Goal: Book appointment/travel/reservation

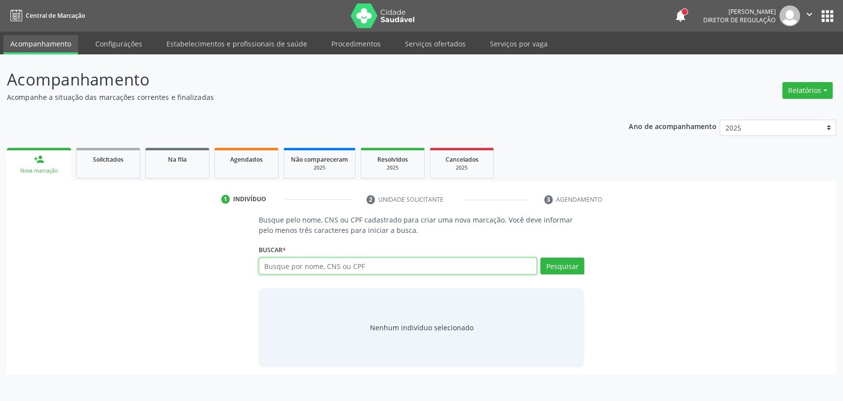
click at [361, 258] on input "text" at bounding box center [398, 265] width 279 height 17
type input "[PERSON_NAME]"
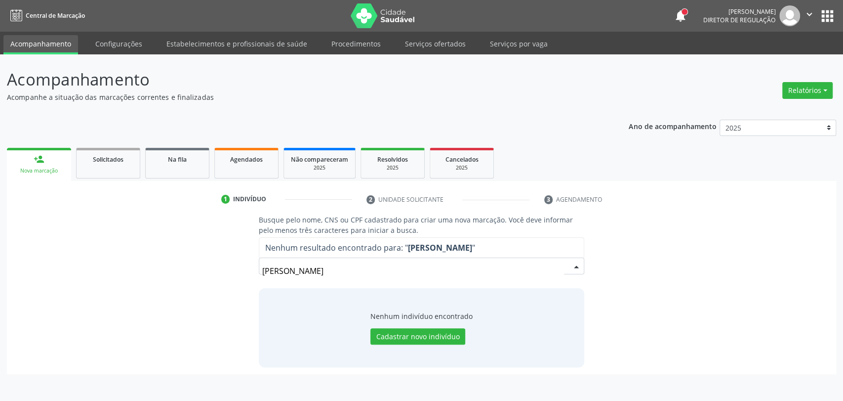
drag, startPoint x: 397, startPoint y: 276, endPoint x: 331, endPoint y: 269, distance: 66.6
click at [331, 269] on input "[PERSON_NAME]" at bounding box center [413, 271] width 302 height 20
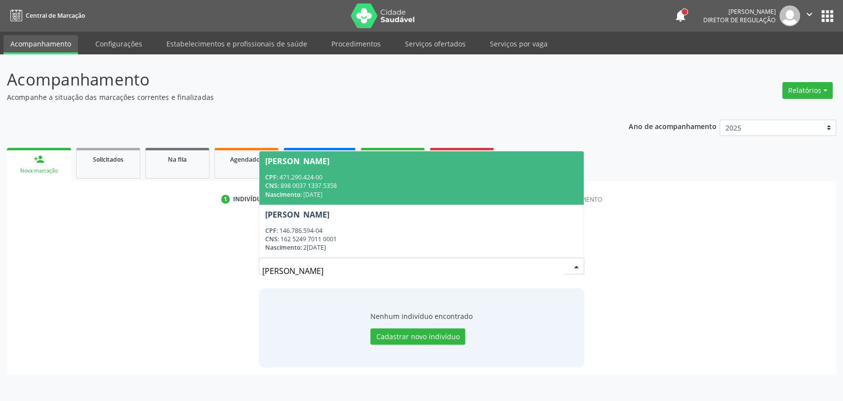
click at [344, 183] on div "CNS: 898 0037 1337 5358" at bounding box center [421, 185] width 313 height 8
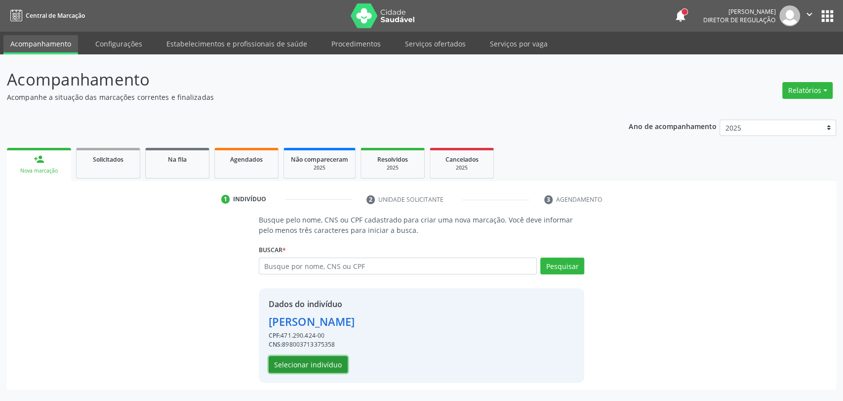
click at [317, 370] on button "Selecionar indivíduo" at bounding box center [308, 364] width 79 height 17
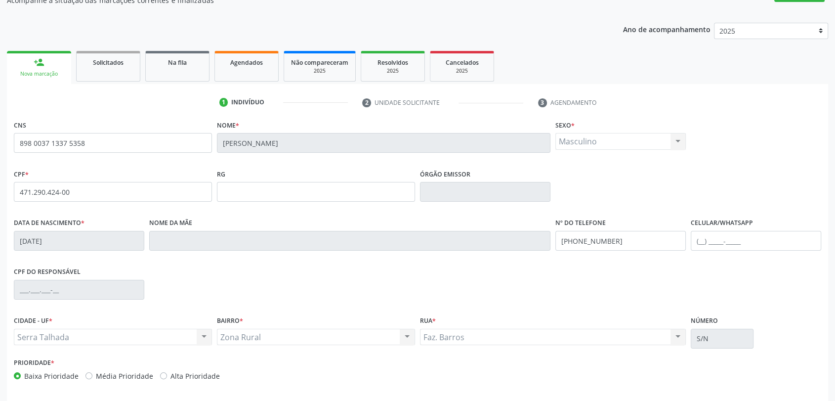
scroll to position [134, 0]
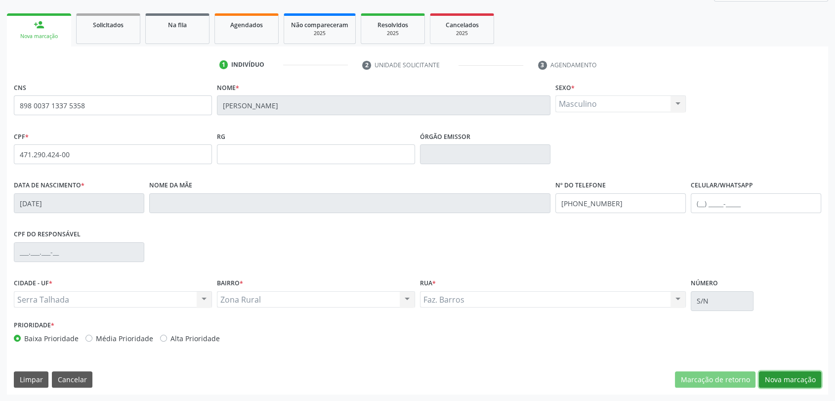
click at [804, 378] on button "Nova marcação" at bounding box center [790, 379] width 62 height 17
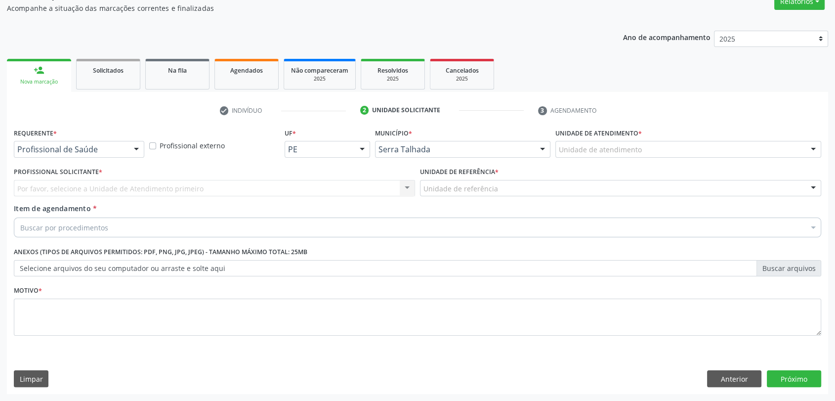
scroll to position [88, 0]
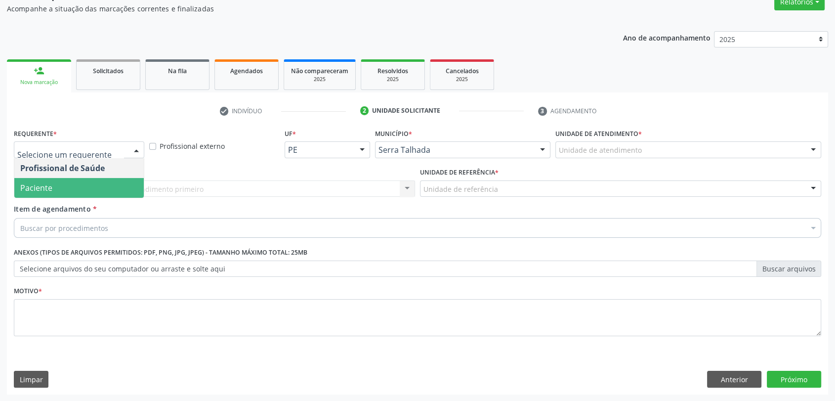
click at [69, 182] on span "Paciente" at bounding box center [78, 188] width 129 height 20
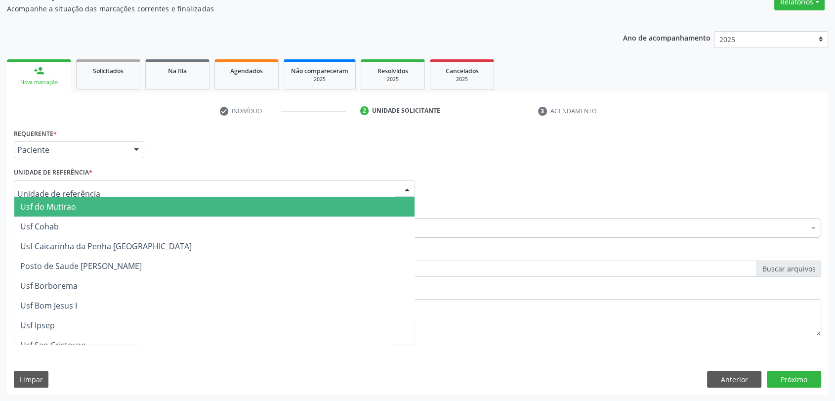
click at [69, 182] on div at bounding box center [214, 188] width 401 height 17
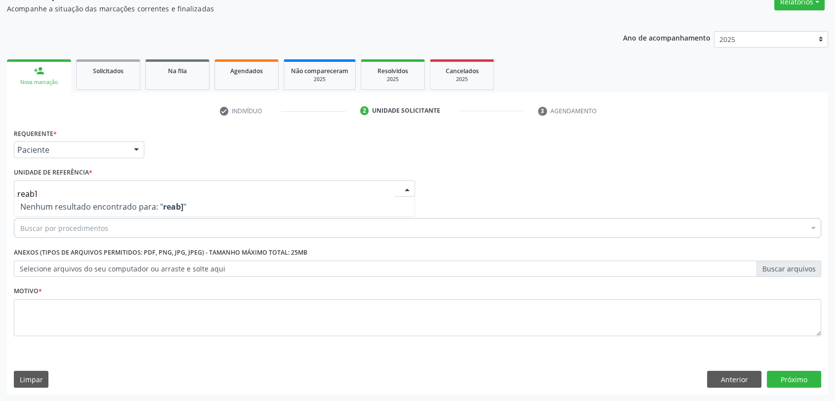
type input "reab"
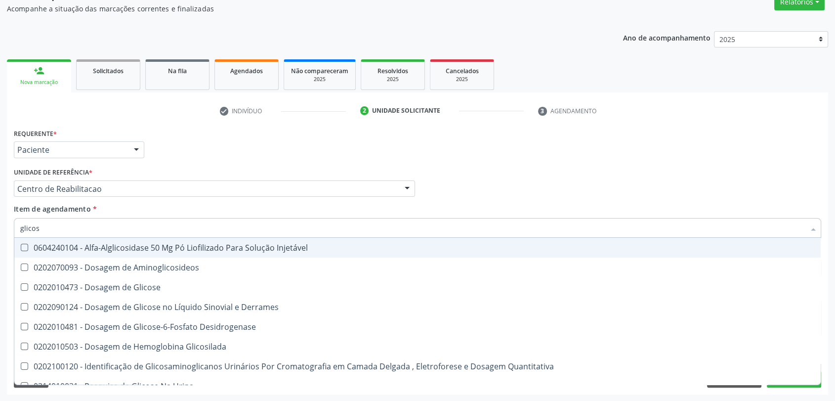
type input "glicose"
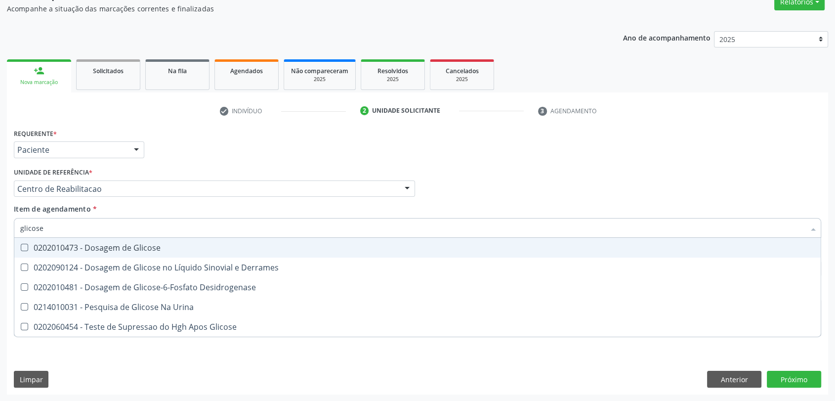
click at [95, 246] on div "0202010473 - Dosagem de Glicose" at bounding box center [417, 247] width 794 height 8
checkbox Glicose "true"
click at [63, 228] on input "glicose" at bounding box center [412, 228] width 784 height 20
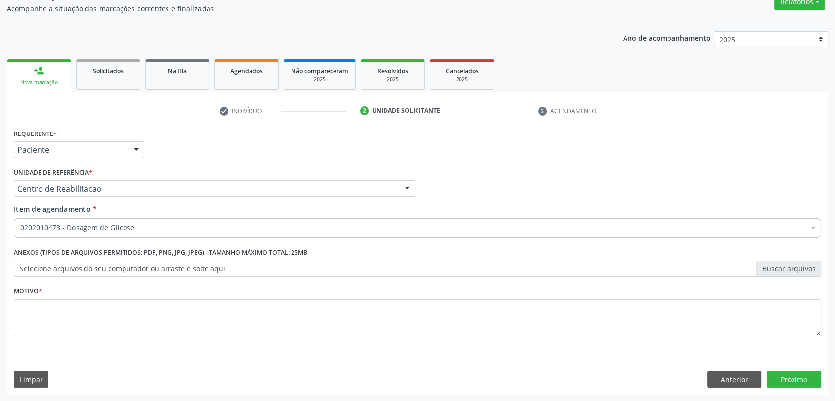
checkbox Glicose "true"
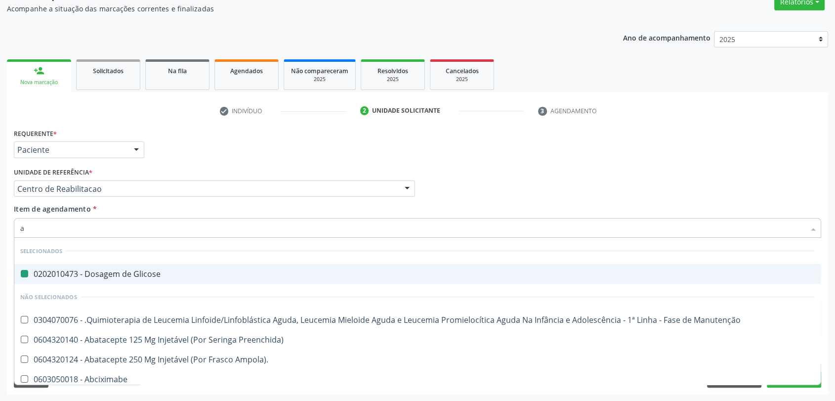
type input "ac"
checkbox Glicose "false"
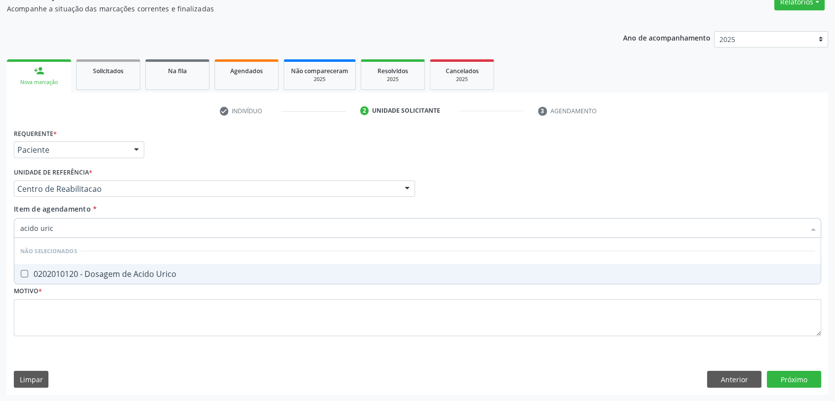
type input "acido urico"
click at [107, 275] on div "0202010120 - Dosagem de Acido Urico" at bounding box center [417, 274] width 794 height 8
checkbox Urico "true"
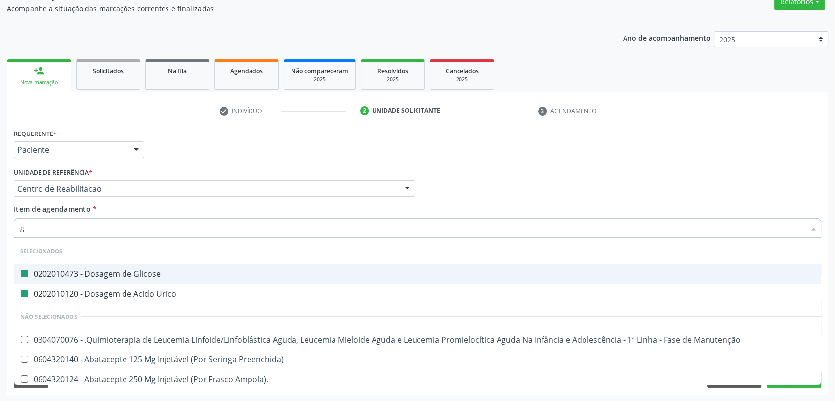
type input "gr"
checkbox Glicose "false"
checkbox Urico "false"
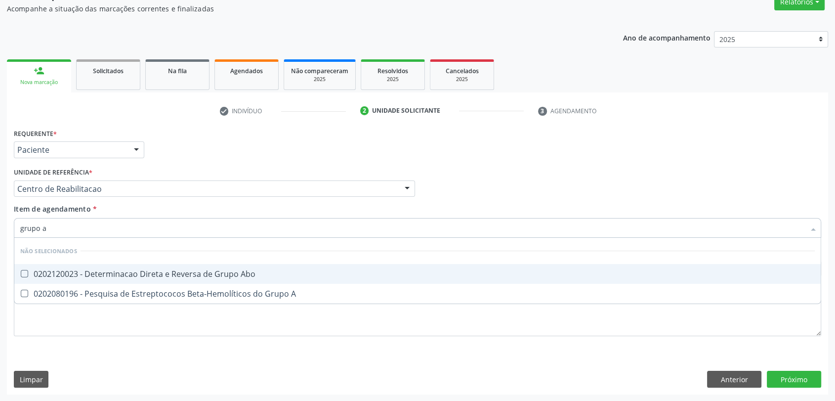
type input "grupo ab"
click at [136, 270] on div "0202120023 - Determinacao Direta e Reversa de Grupo Abo" at bounding box center [417, 274] width 794 height 8
checkbox Abo "true"
click at [71, 225] on input "grupo ab" at bounding box center [412, 228] width 784 height 20
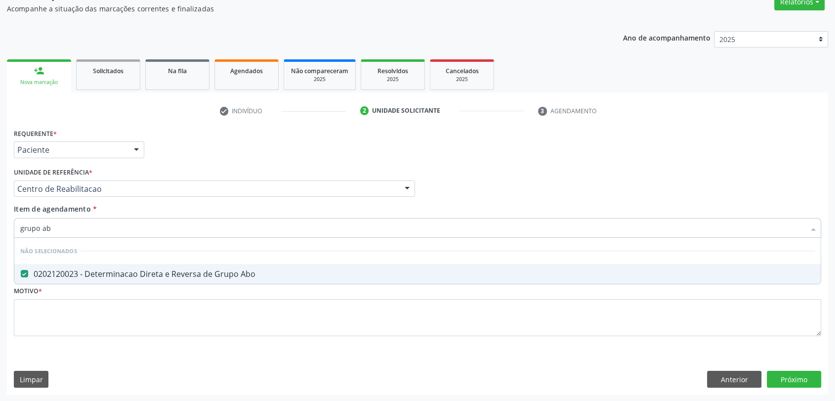
click at [71, 225] on input "grupo ab" at bounding box center [412, 228] width 784 height 20
type input "fa"
checkbox Abo "false"
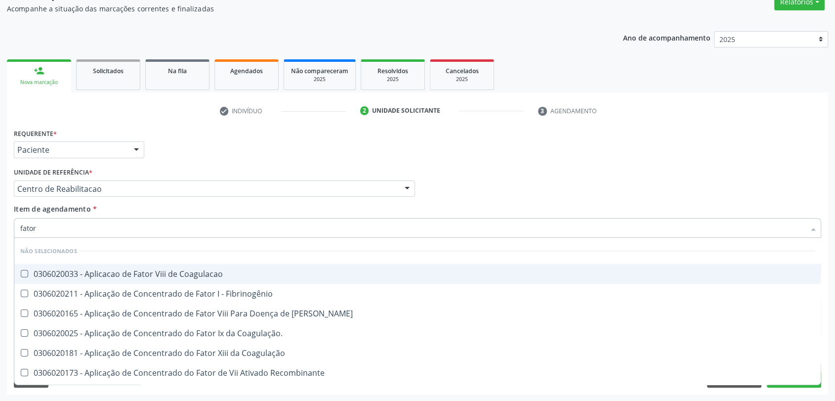
type input "fator r"
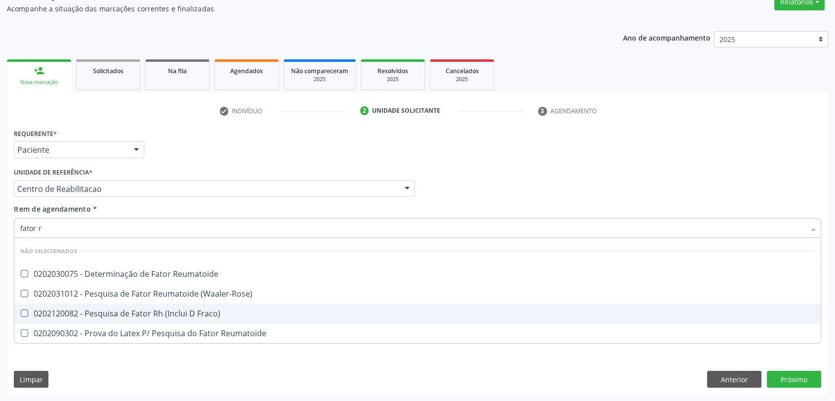
click at [131, 309] on div "0202120082 - Pesquisa de Fator Rh (Inclui D Fraco)" at bounding box center [417, 313] width 794 height 8
checkbox Fraco\) "true"
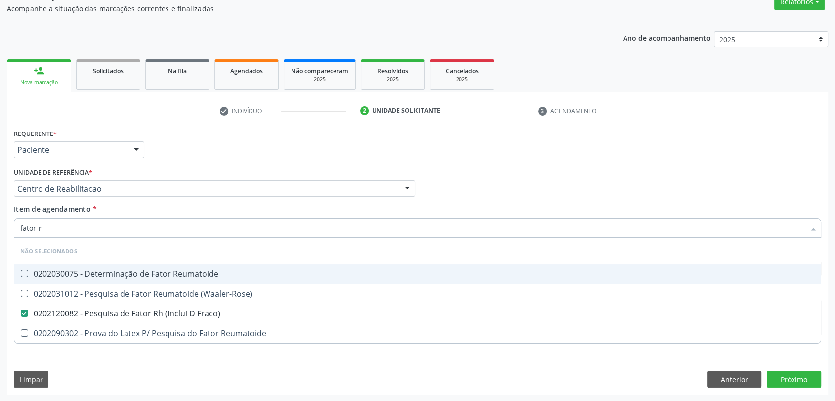
click at [77, 223] on input "fator r" at bounding box center [412, 228] width 784 height 20
checkbox Reumatoide "true"
checkbox \(Waaler-Rose\) "true"
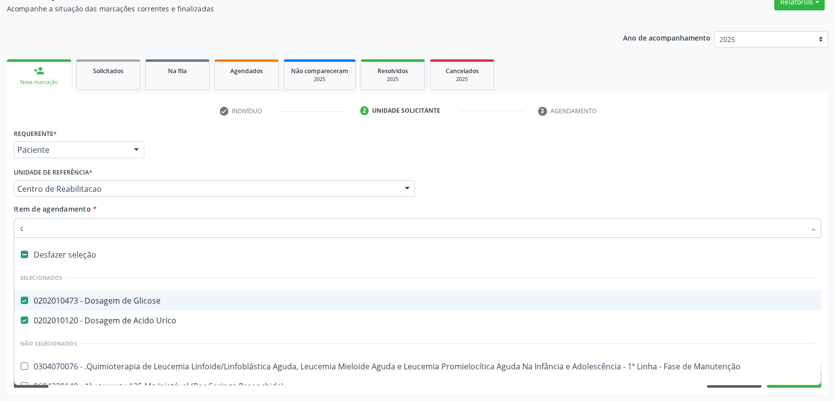
type input "cr"
checkbox Glicose "false"
checkbox Urico "false"
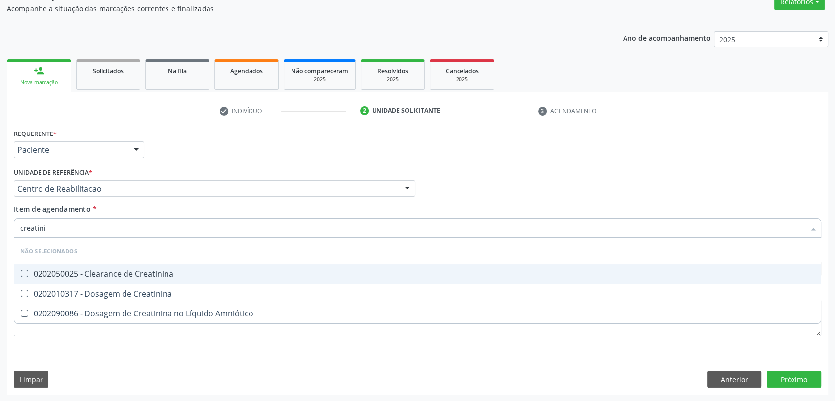
type input "creatinin"
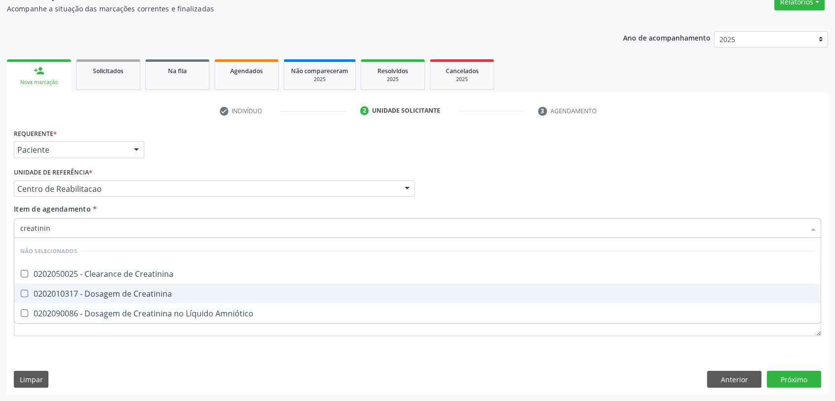
click at [111, 294] on div "0202010317 - Dosagem de Creatinina" at bounding box center [417, 293] width 794 height 8
checkbox Creatinina "true"
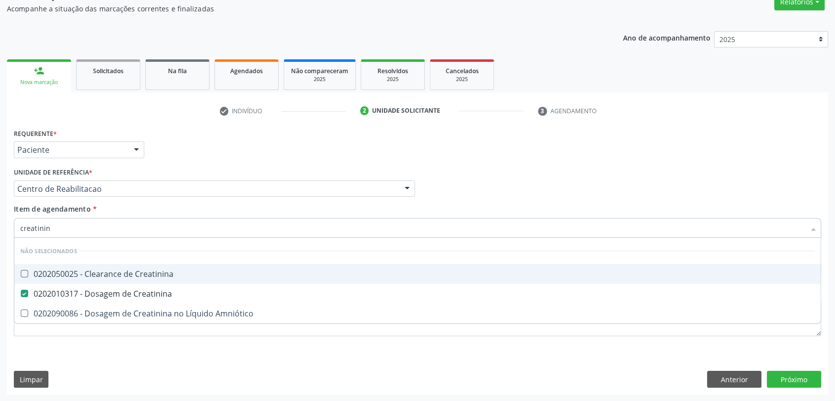
click at [85, 230] on input "creatinin" at bounding box center [412, 228] width 784 height 20
type input "u"
checkbox Creatinina "true"
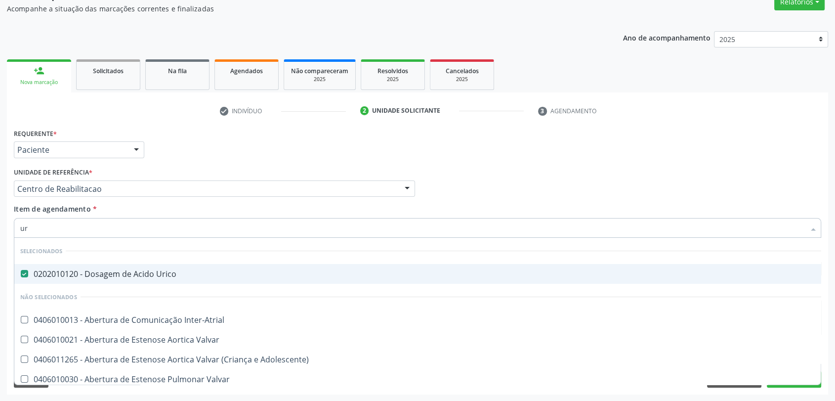
type input "ure"
checkbox Urico "false"
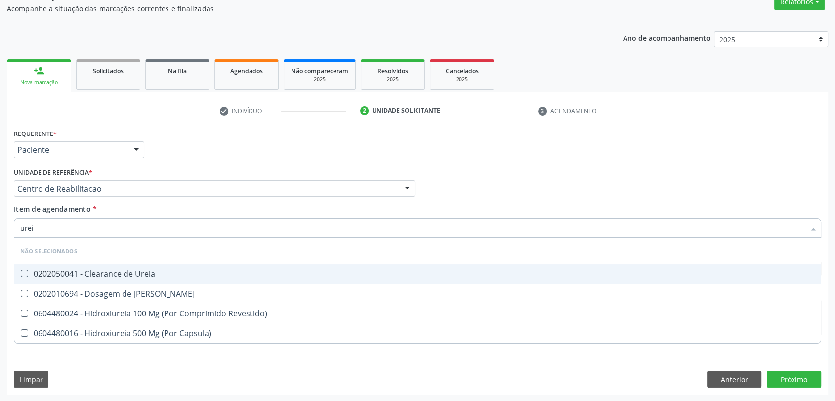
type input "ureia"
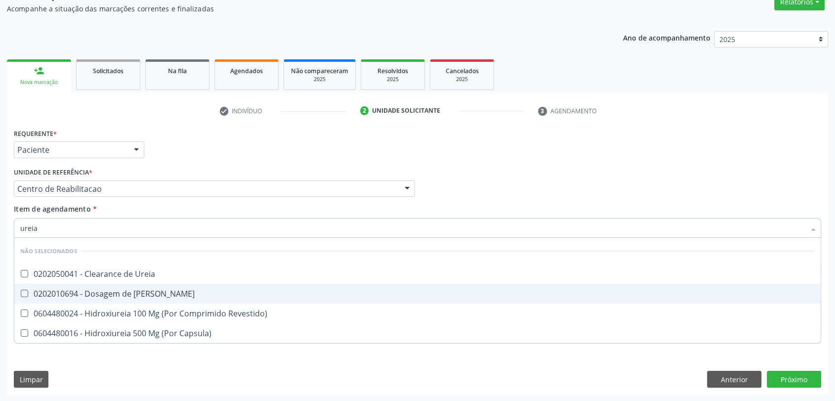
click at [78, 294] on div "0202010694 - Dosagem de [PERSON_NAME]" at bounding box center [417, 293] width 794 height 8
checkbox Ureia "true"
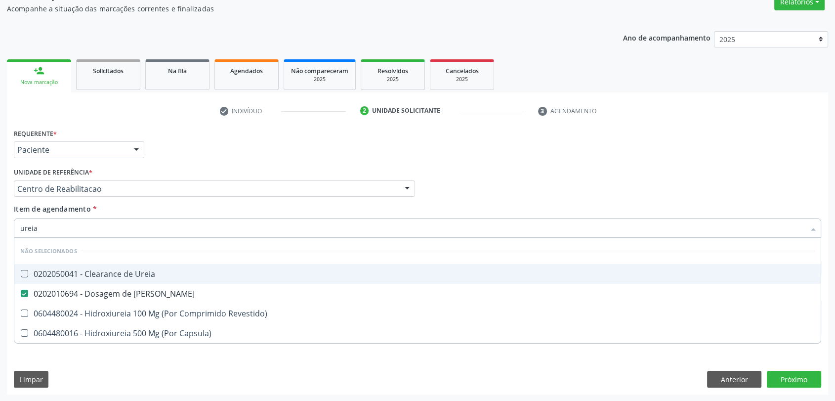
click at [65, 226] on input "ureia" at bounding box center [412, 228] width 784 height 20
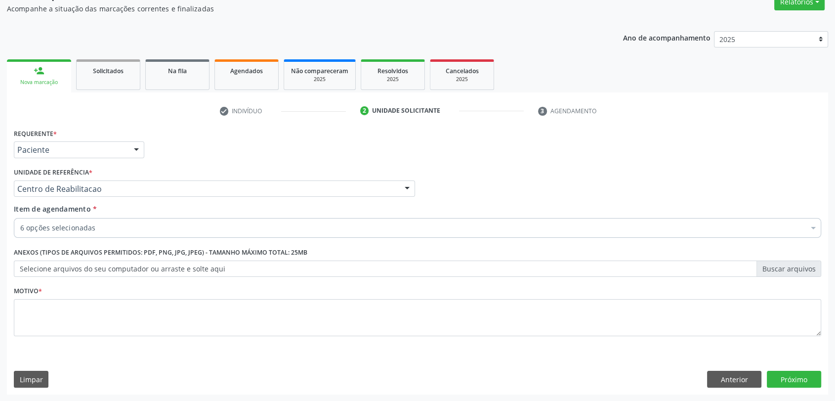
checkbox Glicose "true"
checkbox Abo "true"
checkbox Fraco\) "true"
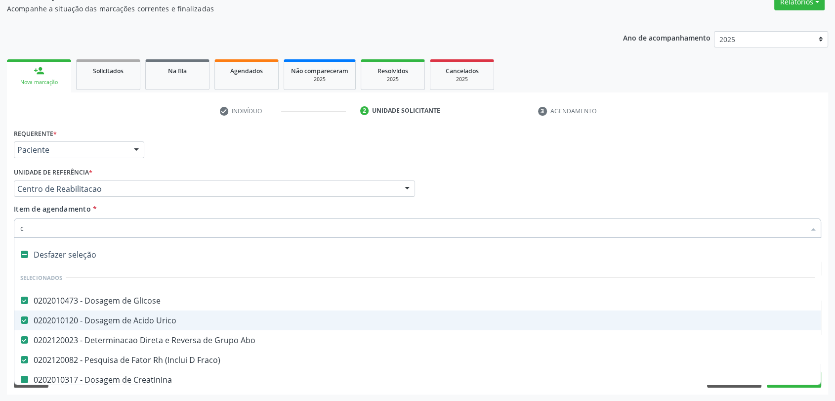
type input "co"
checkbox Creatinina "false"
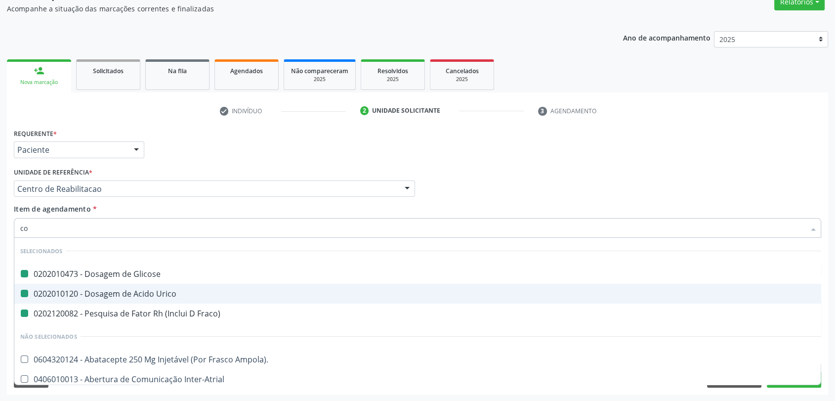
type input "col"
checkbox Glicose "false"
checkbox Fraco\) "false"
checkbox Urico "false"
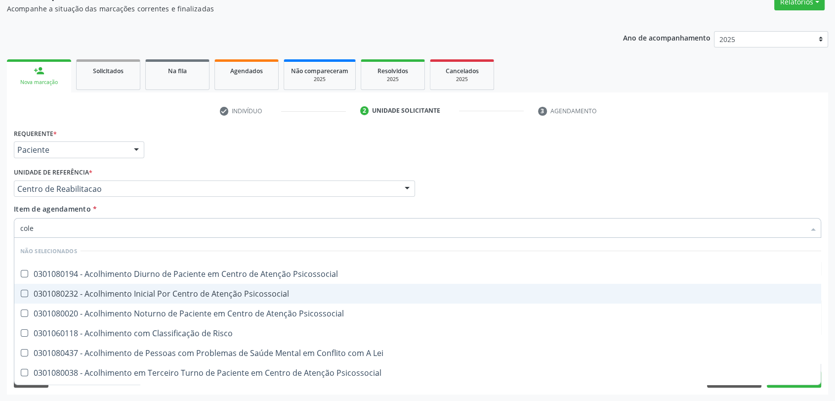
type input "coles"
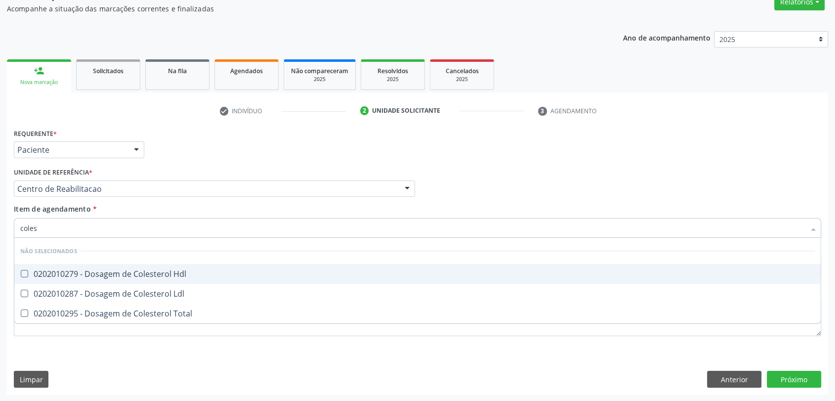
click at [137, 280] on span "0202010279 - Dosagem de Colesterol Hdl" at bounding box center [417, 274] width 806 height 20
checkbox Hdl "true"
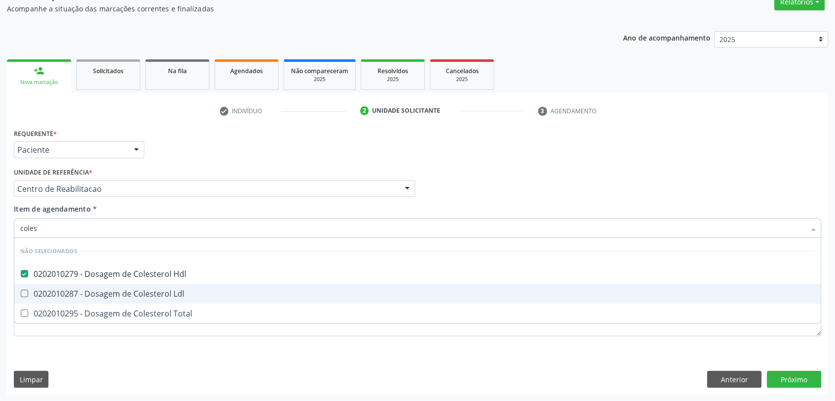
drag, startPoint x: 132, startPoint y: 292, endPoint x: 132, endPoint y: 303, distance: 11.4
click at [132, 292] on div "0202010287 - Dosagem de Colesterol Ldl" at bounding box center [417, 293] width 794 height 8
checkbox Ldl "true"
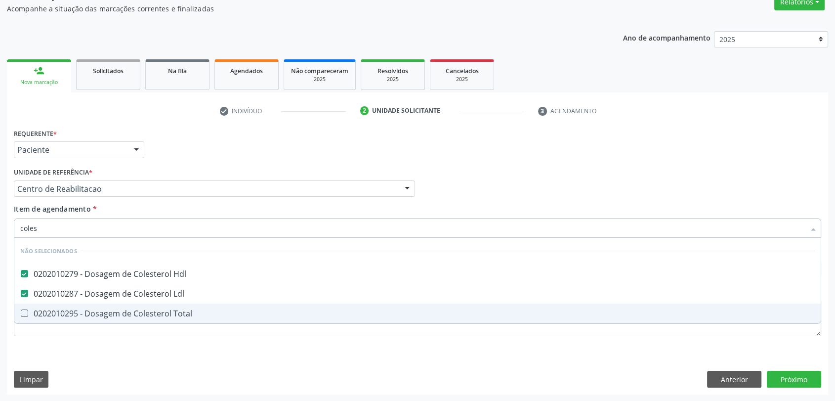
click at [126, 314] on div "0202010295 - Dosagem de Colesterol Total" at bounding box center [417, 313] width 794 height 8
checkbox Total "true"
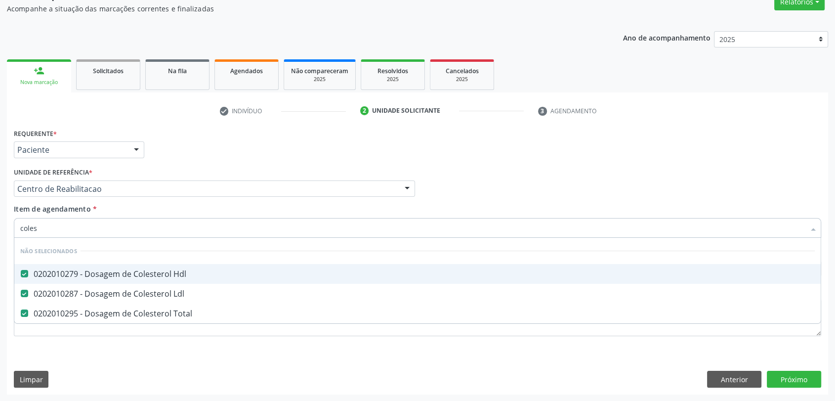
click at [71, 227] on input "coles" at bounding box center [412, 228] width 784 height 20
type input "b"
checkbox Total "false"
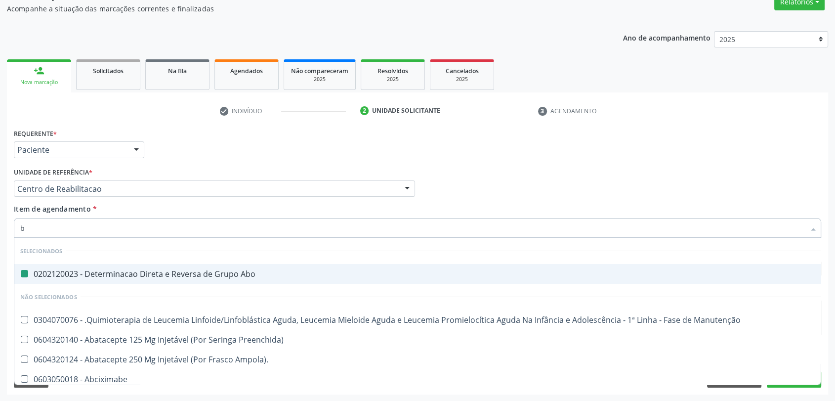
type input "bi"
checkbox Abo "false"
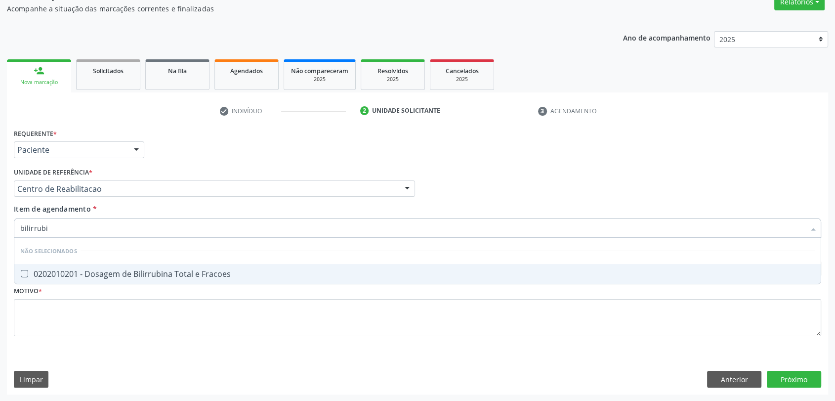
type input "bilirrubin"
click at [70, 280] on span "0202010201 - Dosagem de Bilirrubina Total e Fracoes" at bounding box center [417, 274] width 806 height 20
checkbox Fracoes "true"
click at [56, 224] on input "bilirrubin" at bounding box center [412, 228] width 784 height 20
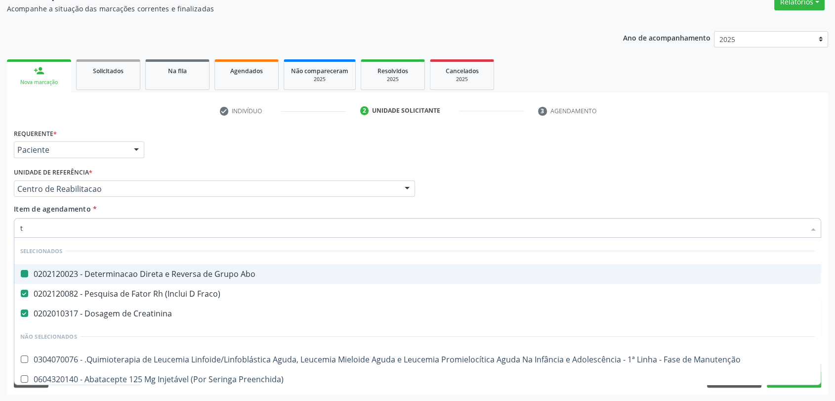
type input "tr"
checkbox Abo "false"
checkbox Fraco\) "false"
checkbox Creatinina "false"
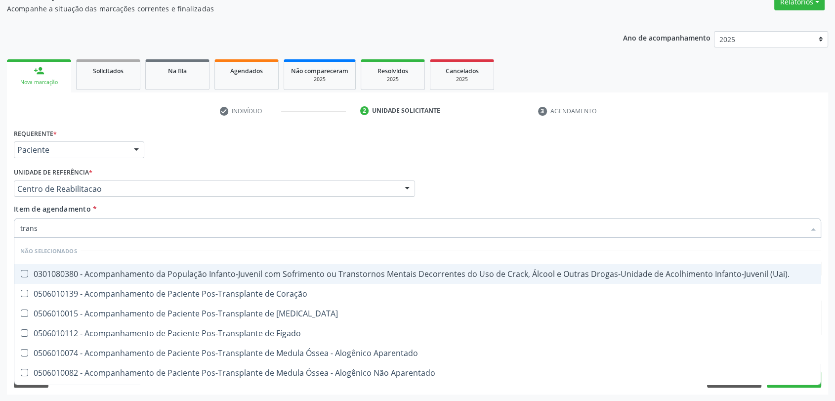
type input "transa"
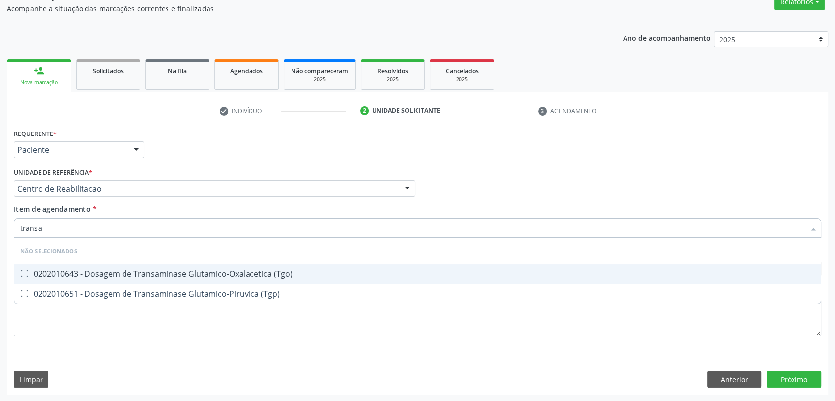
click at [52, 270] on div "0202010643 - Dosagem de Transaminase Glutamico-Oxalacetica (Tgo)" at bounding box center [417, 274] width 794 height 8
checkbox \(Tgo\) "true"
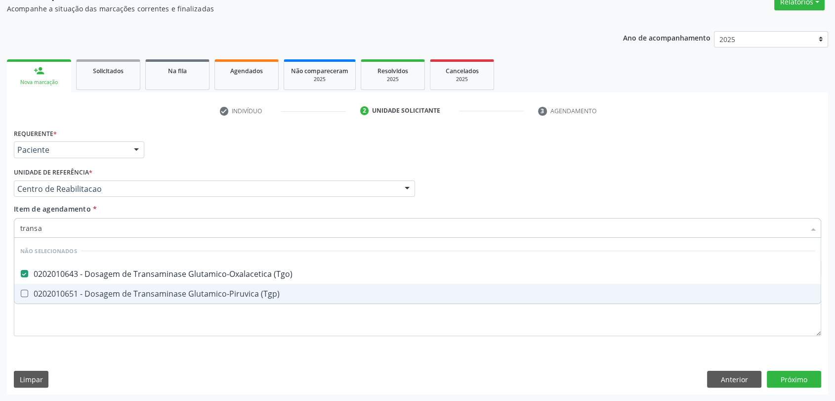
click at [41, 286] on span "0202010651 - Dosagem de Transaminase Glutamico-Piruvica (Tgp)" at bounding box center [417, 294] width 806 height 20
checkbox \(Tgp\) "true"
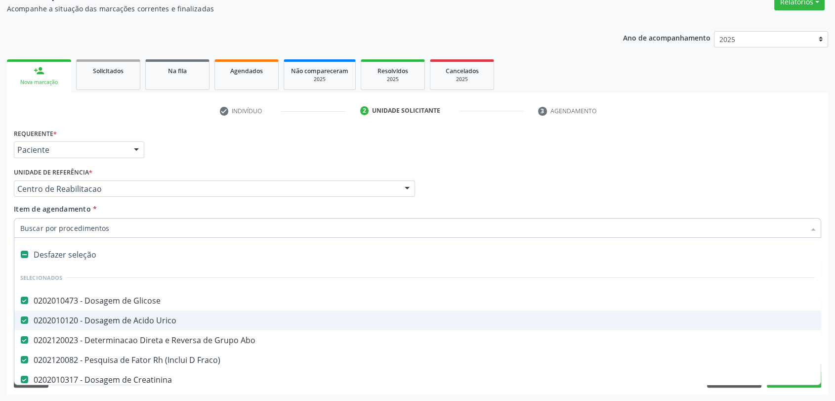
click at [120, 235] on input "Item de agendamento *" at bounding box center [412, 228] width 784 height 20
type input "t"
checkbox \(Tgo\) "false"
checkbox \(Tgp\) "false"
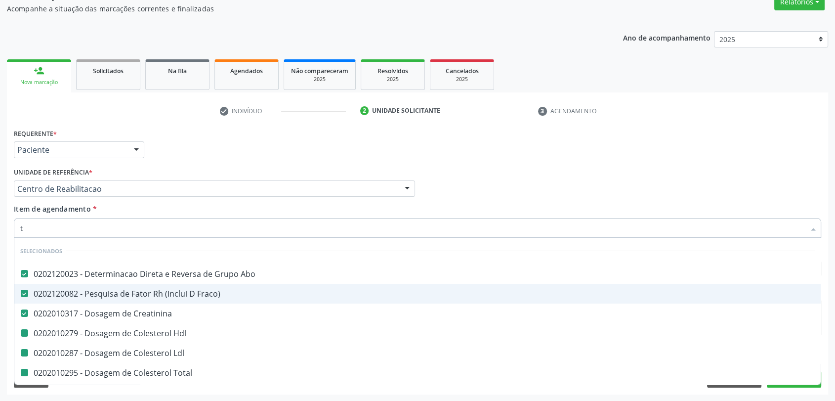
type input "tr"
checkbox Hdl "false"
checkbox Ldl "false"
checkbox Total "false"
checkbox Fracoes "false"
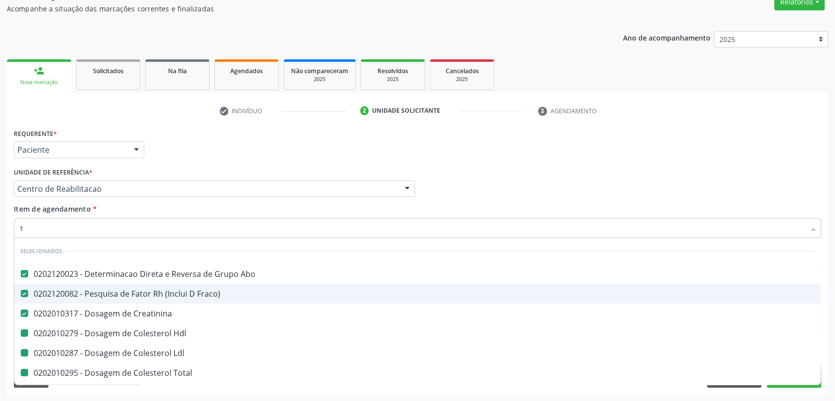
checkbox \(Tgo\) "false"
checkbox \(Tgp\) "false"
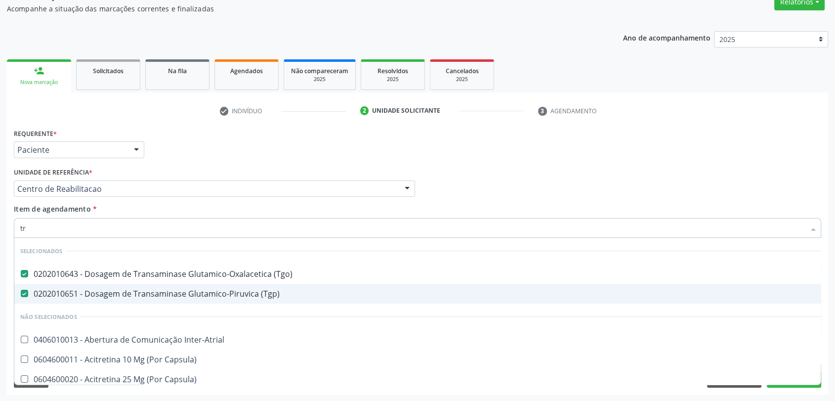
type input "t"
checkbox Inter-Atrial "true"
checkbox Capsula\) "true"
checkbox Psicossocial "true"
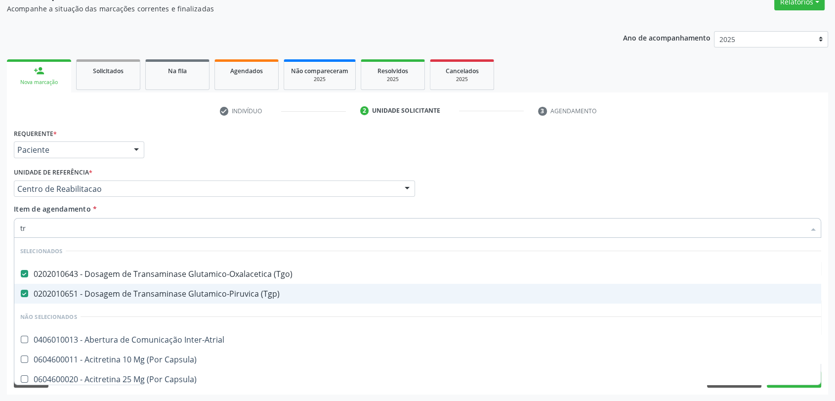
checkbox Psicossocial "true"
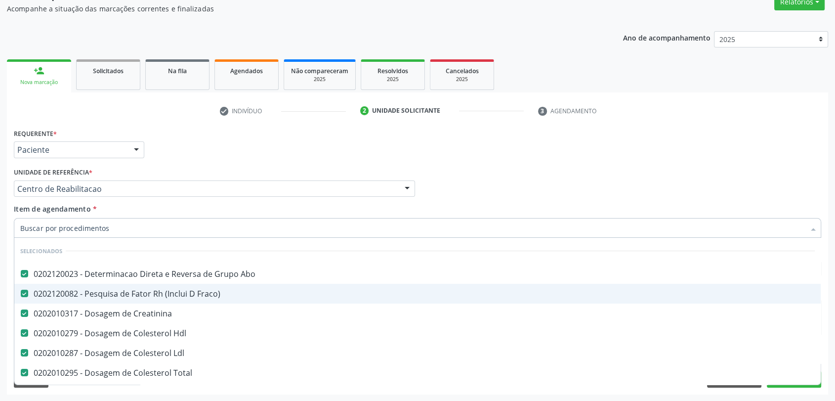
checkbox Manutenção "true"
checkbox Preenchida\) "true"
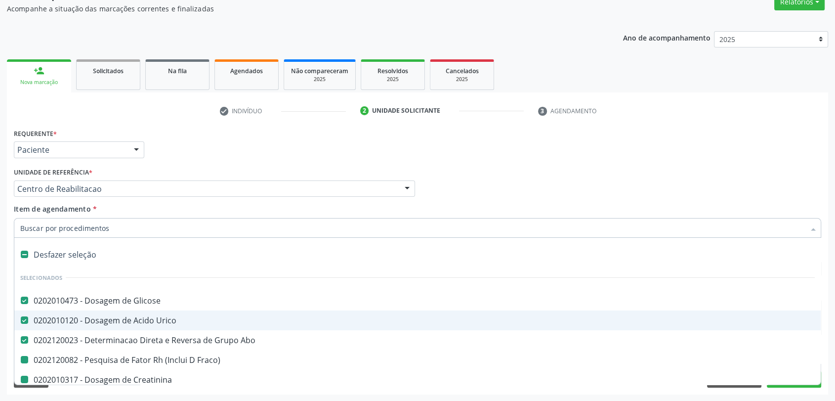
type input "b"
checkbox Fraco\) "false"
checkbox Creatinina "false"
checkbox Ureia "false"
checkbox Hdl "false"
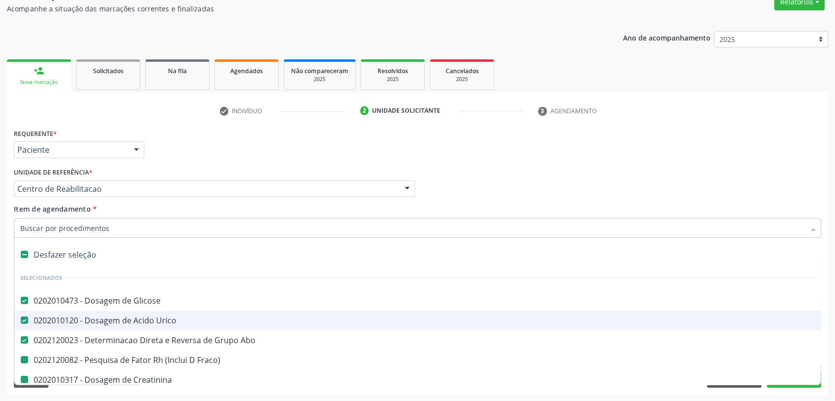
checkbox Ldl "false"
checkbox Total "false"
checkbox \(Tgo\) "false"
checkbox \(Tgp\) "false"
checkbox Fracoes "false"
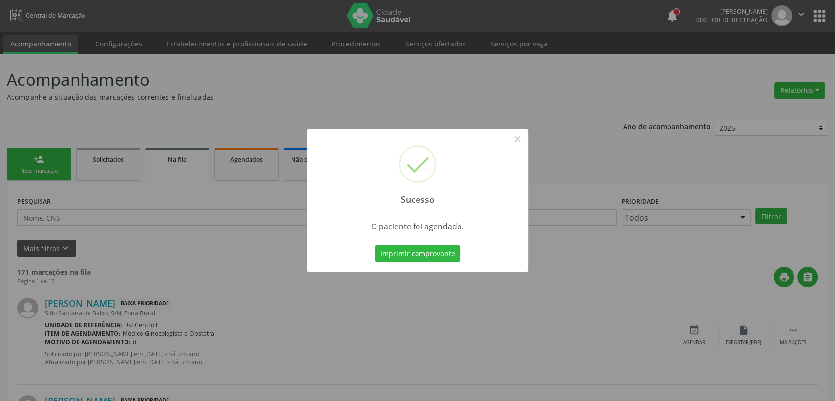
click at [441, 253] on button "Imprimir comprovante" at bounding box center [417, 253] width 86 height 17
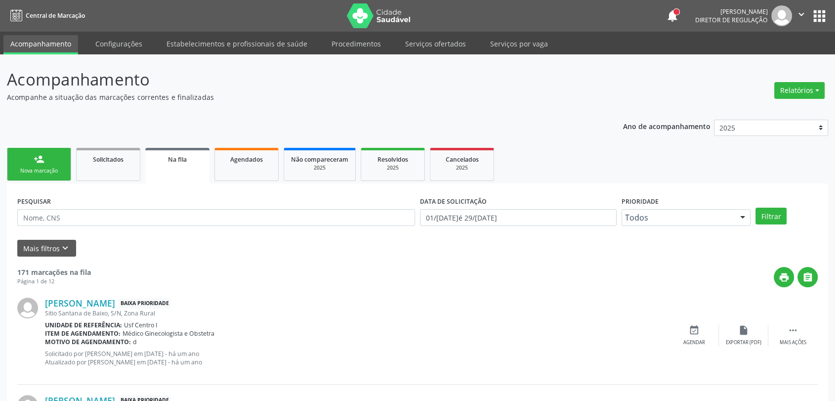
click at [55, 164] on link "person_add Nova marcação" at bounding box center [39, 164] width 64 height 33
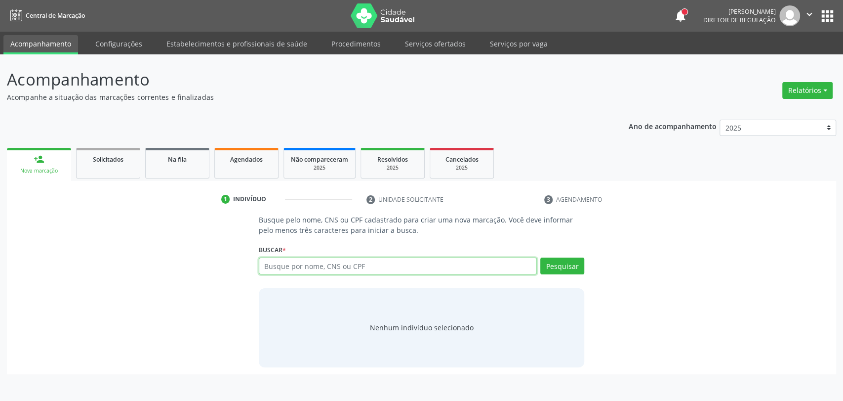
click at [347, 269] on input "text" at bounding box center [398, 265] width 279 height 17
type input "iranilson"
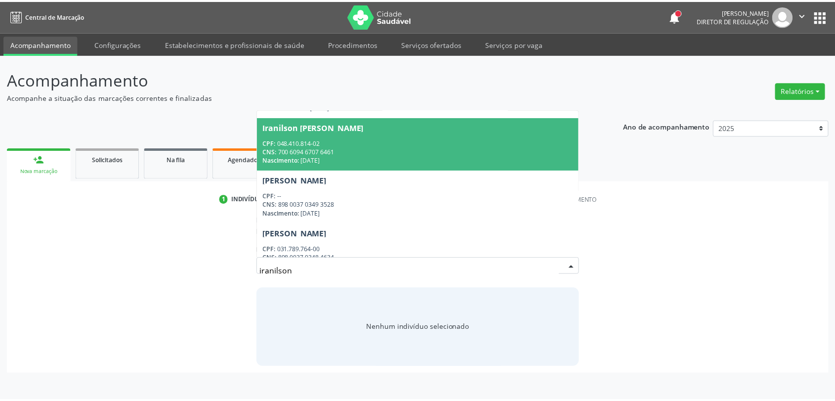
scroll to position [64, 0]
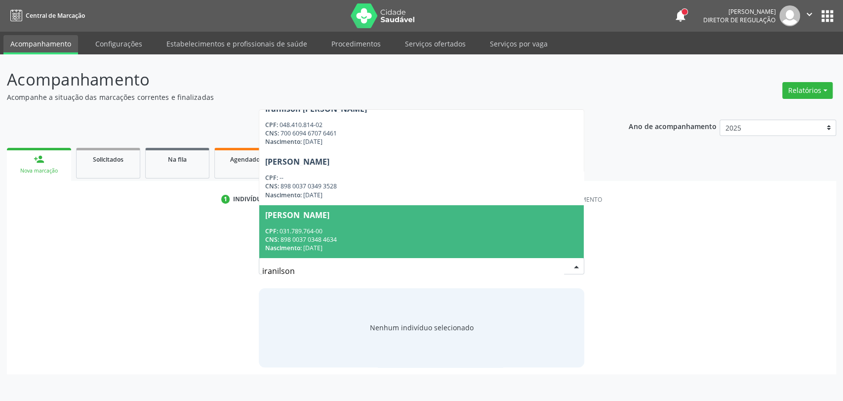
click at [372, 220] on span "Iranilson Pereira Magalhaes CPF: 031.789.764-00 CNS: 898 0037 0348 4634 Nascime…" at bounding box center [421, 231] width 325 height 53
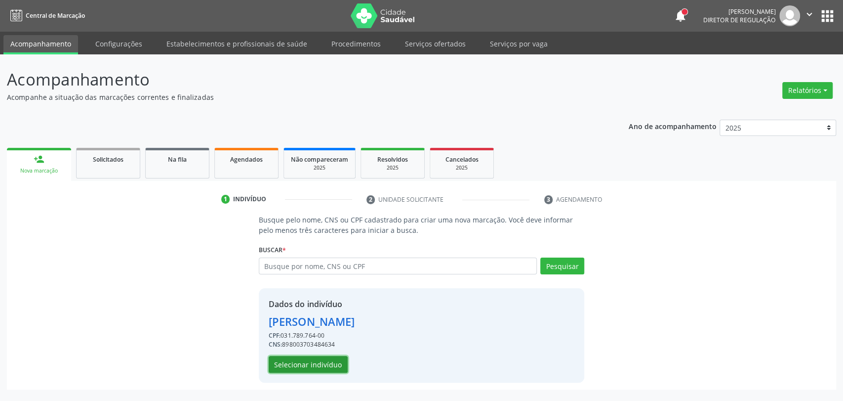
click at [322, 368] on button "Selecionar indivíduo" at bounding box center [308, 364] width 79 height 17
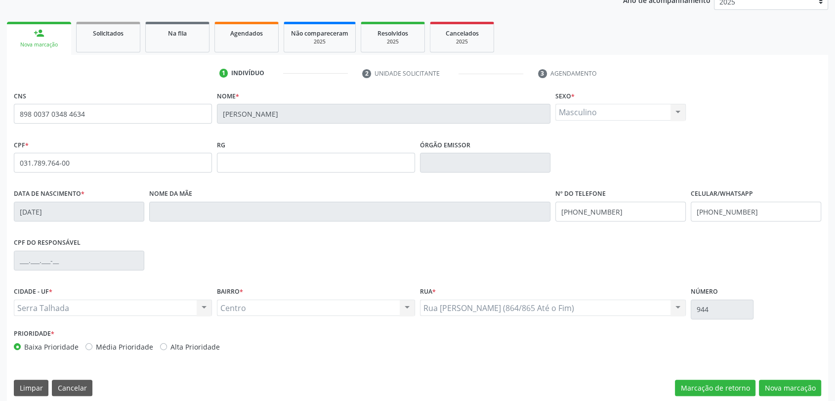
scroll to position [134, 0]
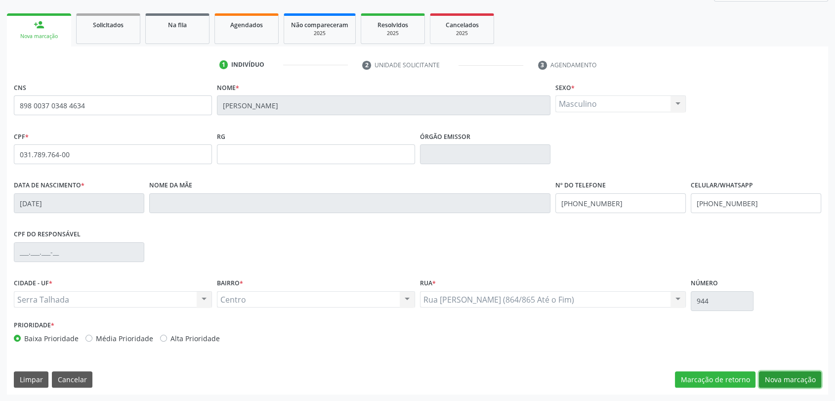
click at [805, 375] on button "Nova marcação" at bounding box center [790, 379] width 62 height 17
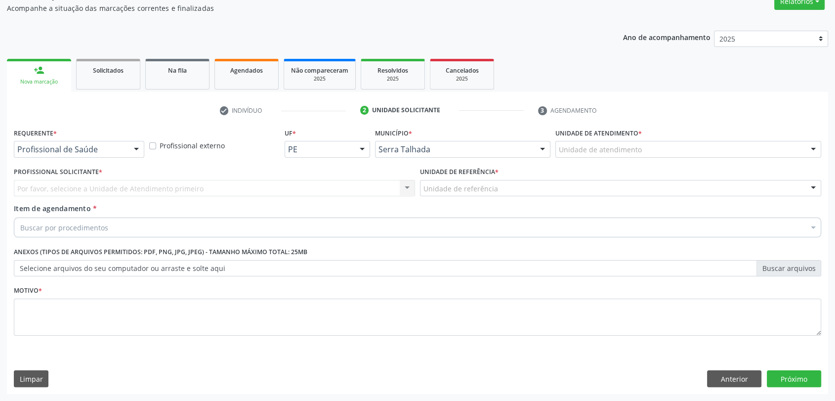
scroll to position [88, 0]
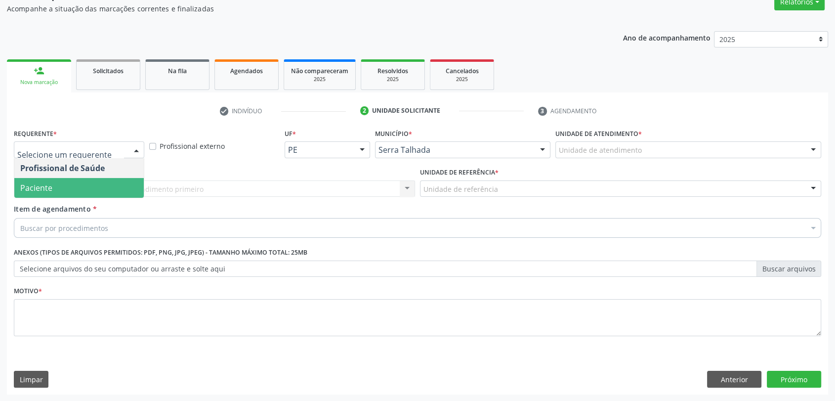
click at [80, 183] on span "Paciente" at bounding box center [78, 188] width 129 height 20
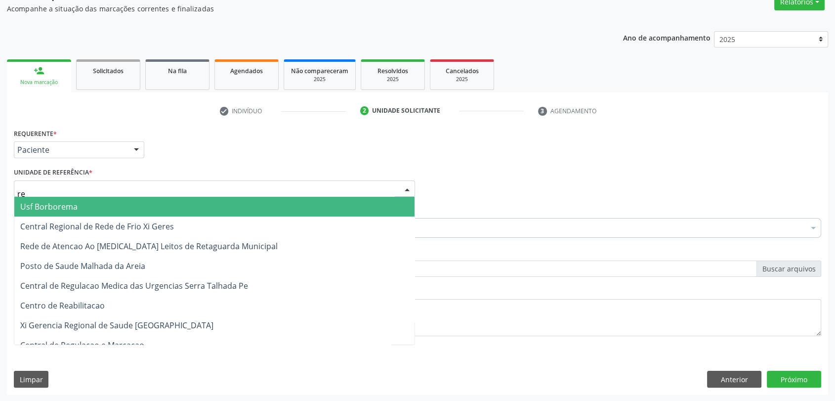
type input "rea"
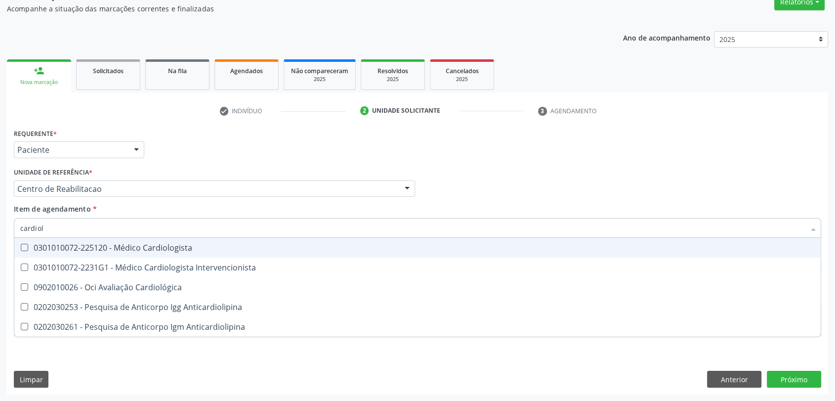
type input "cardiolo"
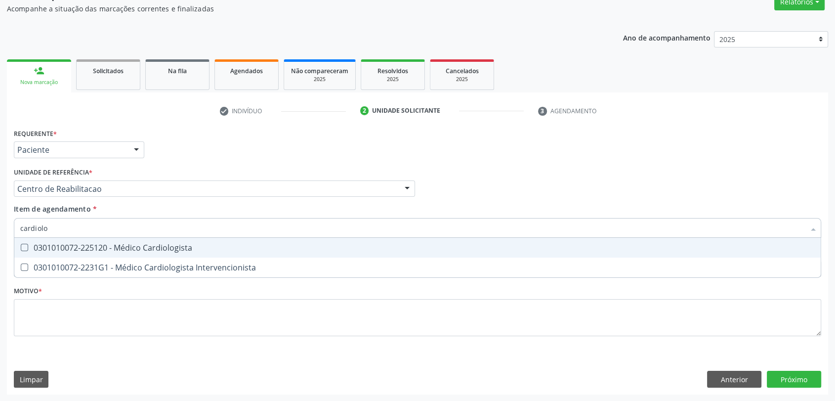
click at [82, 249] on div "0301010072-225120 - Médico Cardiologista" at bounding box center [417, 247] width 794 height 8
checkbox Cardiologista "true"
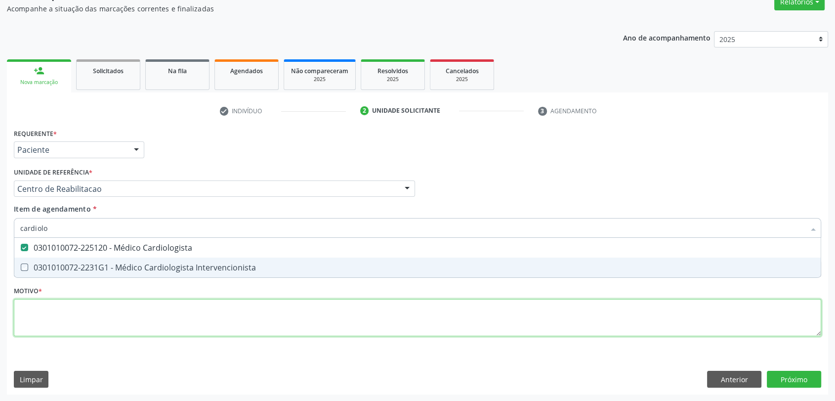
click at [79, 321] on div "Requerente * Paciente Profissional de Saúde Paciente Nenhum resultado encontrad…" at bounding box center [417, 238] width 807 height 224
checkbox Intervencionista "true"
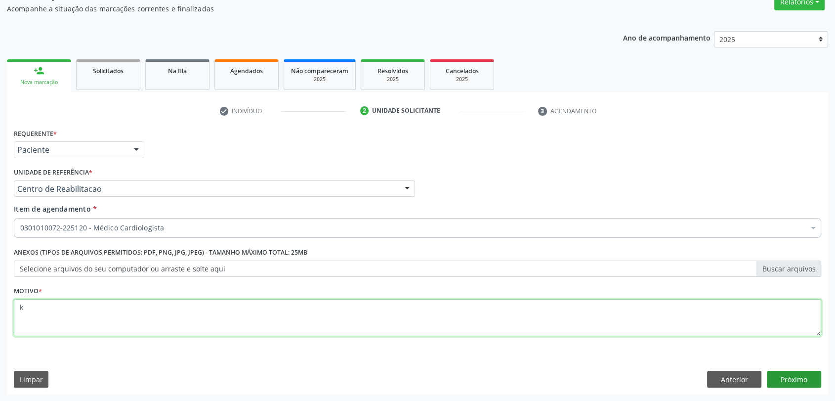
type textarea "k"
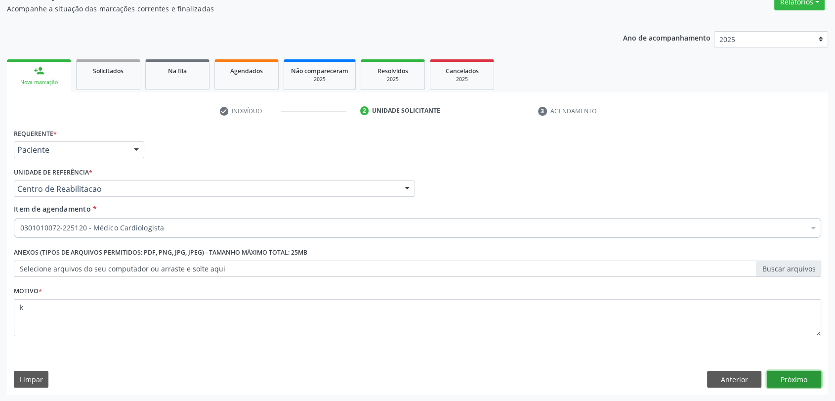
click at [798, 379] on button "Próximo" at bounding box center [794, 378] width 54 height 17
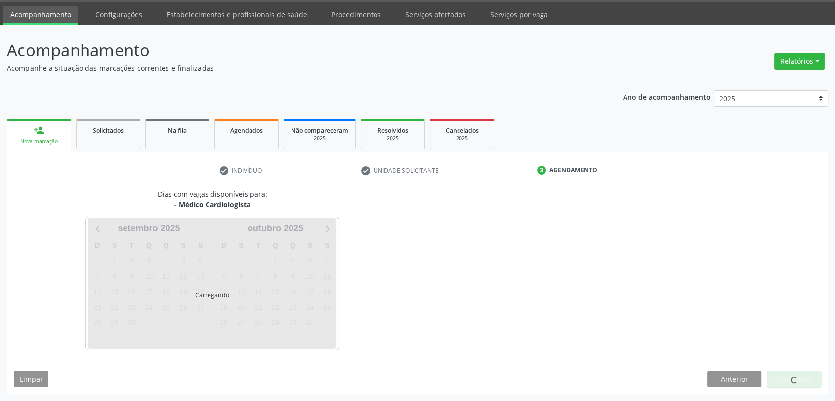
scroll to position [29, 0]
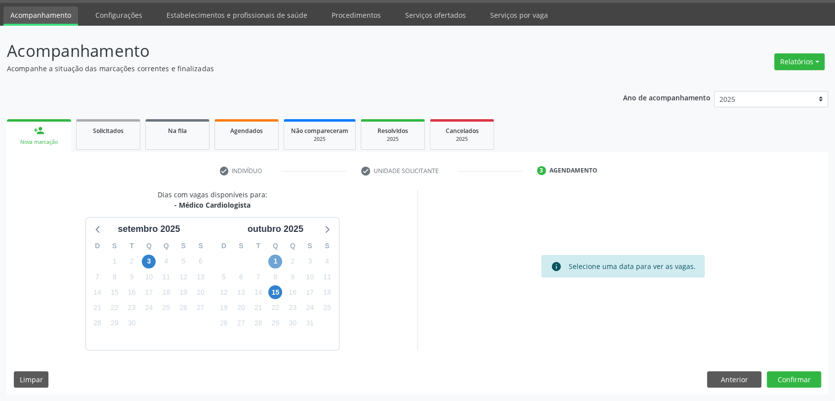
click at [277, 261] on span "1" at bounding box center [275, 261] width 14 height 14
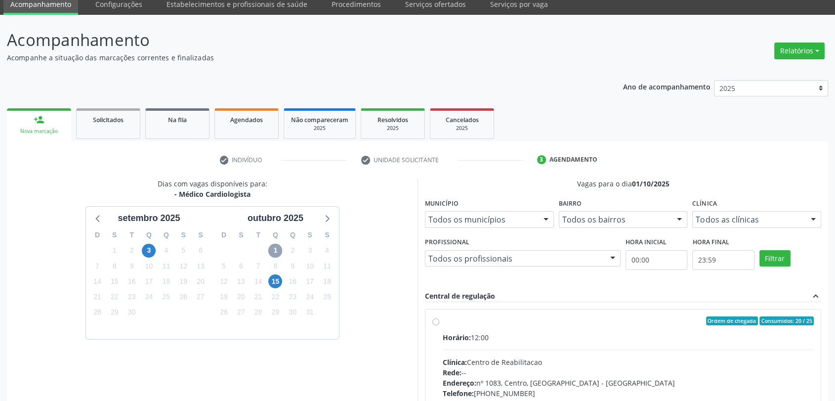
scroll to position [138, 0]
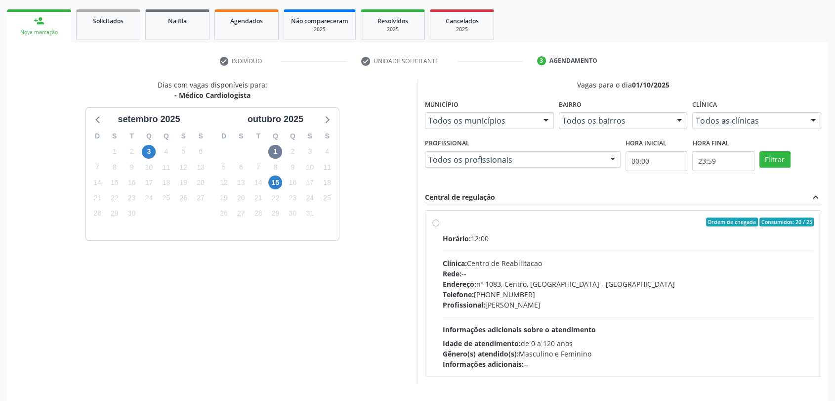
click at [446, 227] on label "Ordem de chegada Consumidos: 20 / 25 Horário: 12:00 Clínica: Centro de Reabilit…" at bounding box center [628, 293] width 371 height 152
click at [439, 226] on input "Ordem de chegada Consumidos: 20 / 25 Horário: 12:00 Clínica: Centro de Reabilit…" at bounding box center [435, 221] width 7 height 9
radio input "true"
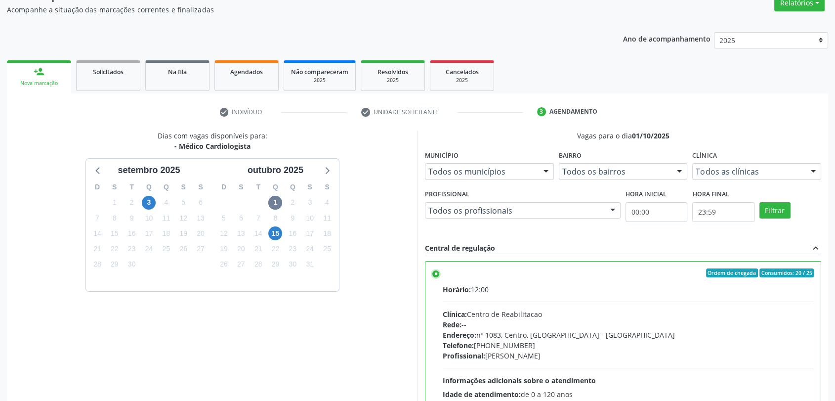
scroll to position [189, 0]
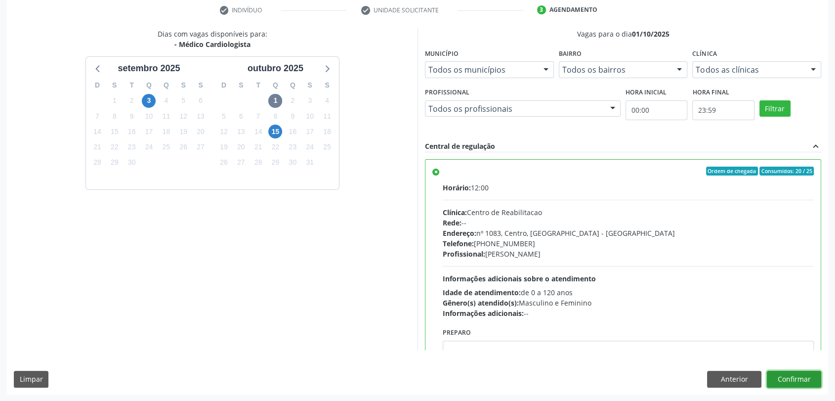
click at [808, 377] on button "Confirmar" at bounding box center [794, 378] width 54 height 17
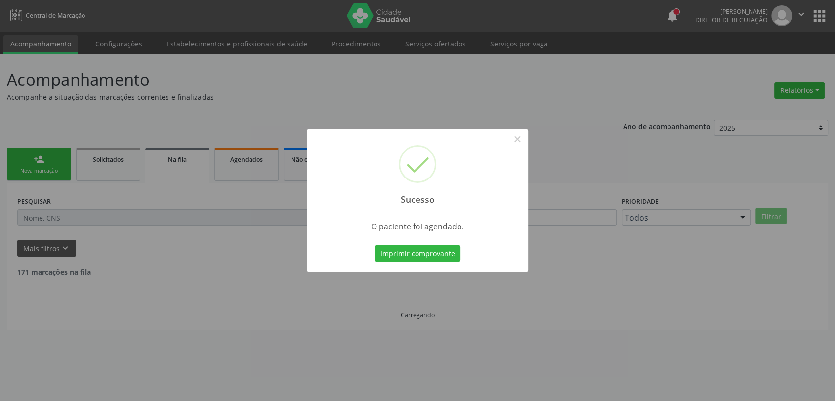
scroll to position [0, 0]
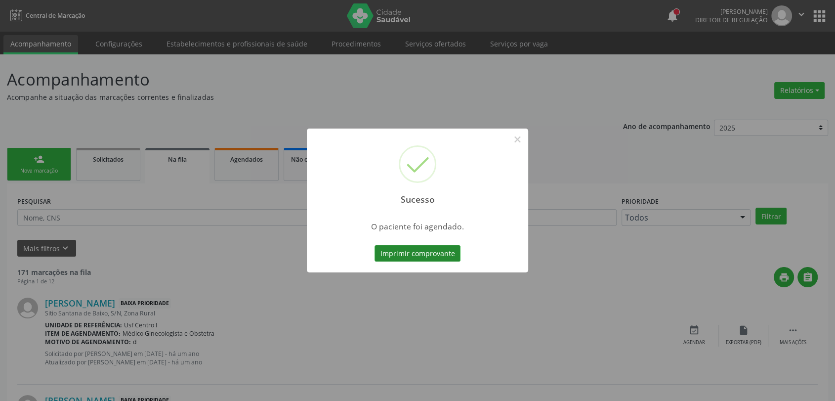
click at [402, 257] on button "Imprimir comprovante" at bounding box center [417, 253] width 86 height 17
